Goal: Navigation & Orientation: Find specific page/section

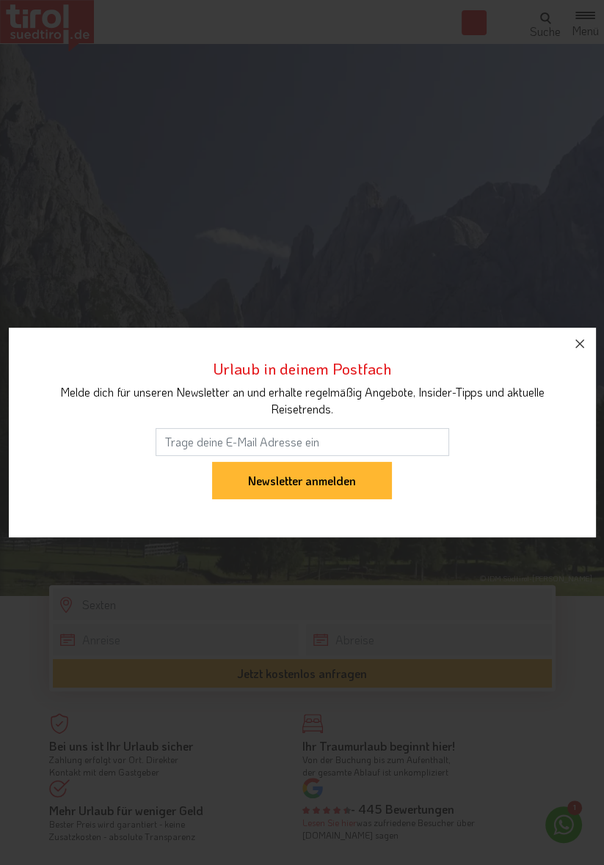
click at [579, 347] on icon "button" at bounding box center [580, 344] width 18 height 18
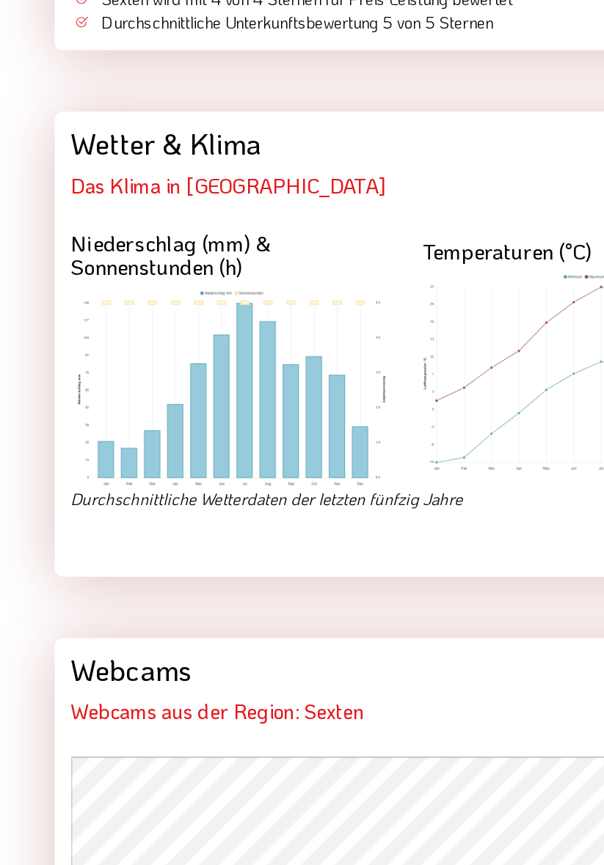
scroll to position [2498, 0]
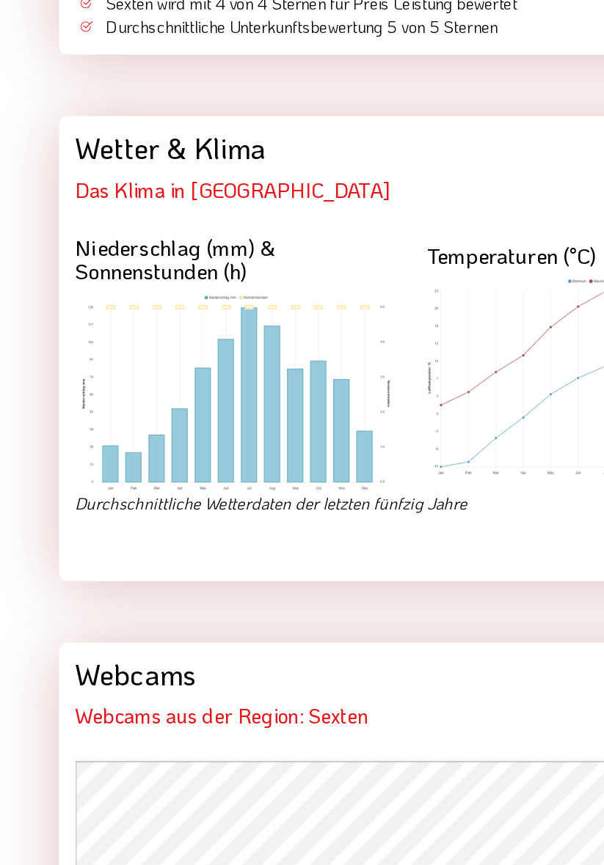
click at [220, 388] on img at bounding box center [176, 394] width 230 height 143
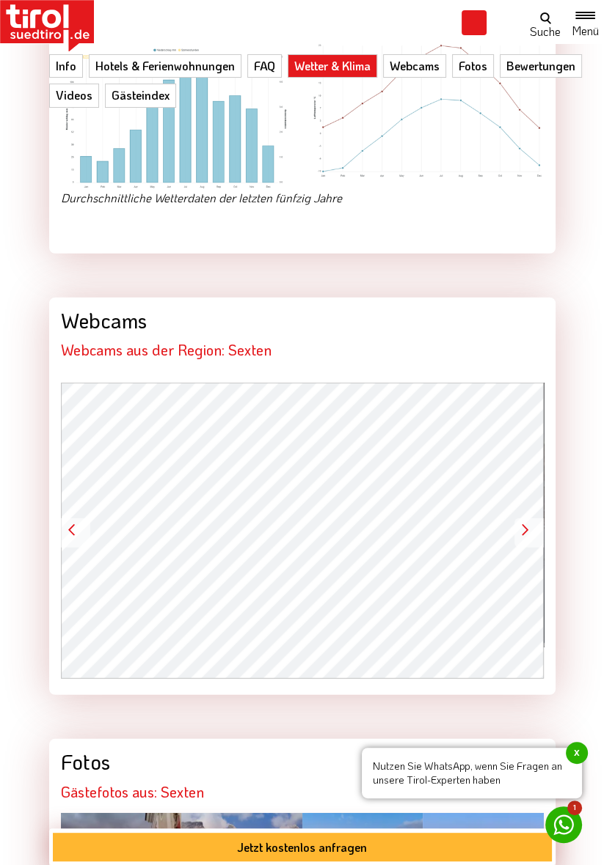
scroll to position [2873, 0]
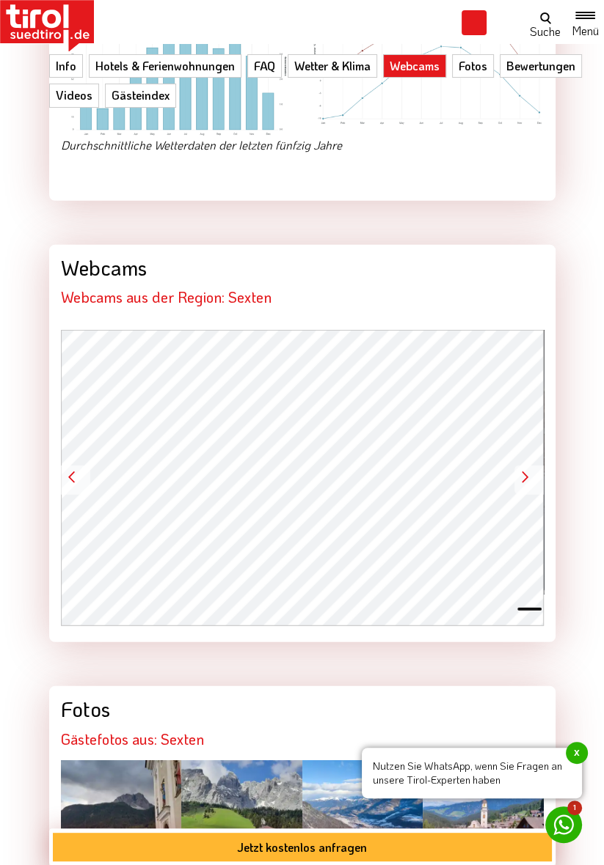
click at [534, 609] on button at bounding box center [529, 609] width 23 height 1
